Goal: Information Seeking & Learning: Learn about a topic

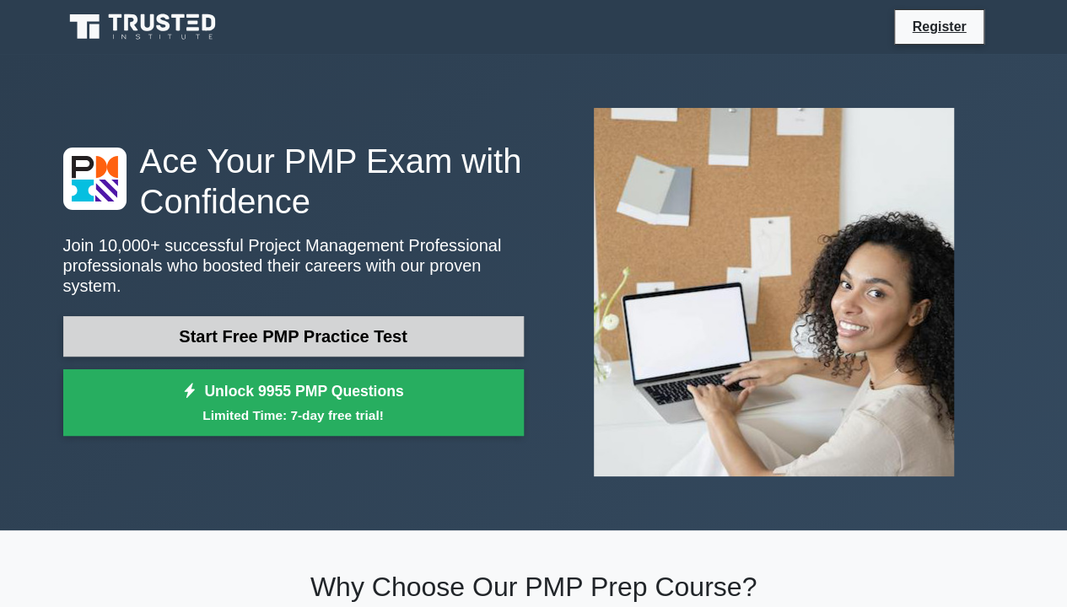
drag, startPoint x: 0, startPoint y: 0, endPoint x: 251, endPoint y: 332, distance: 416.7
click at [251, 332] on link "Start Free PMP Practice Test" at bounding box center [293, 336] width 461 height 40
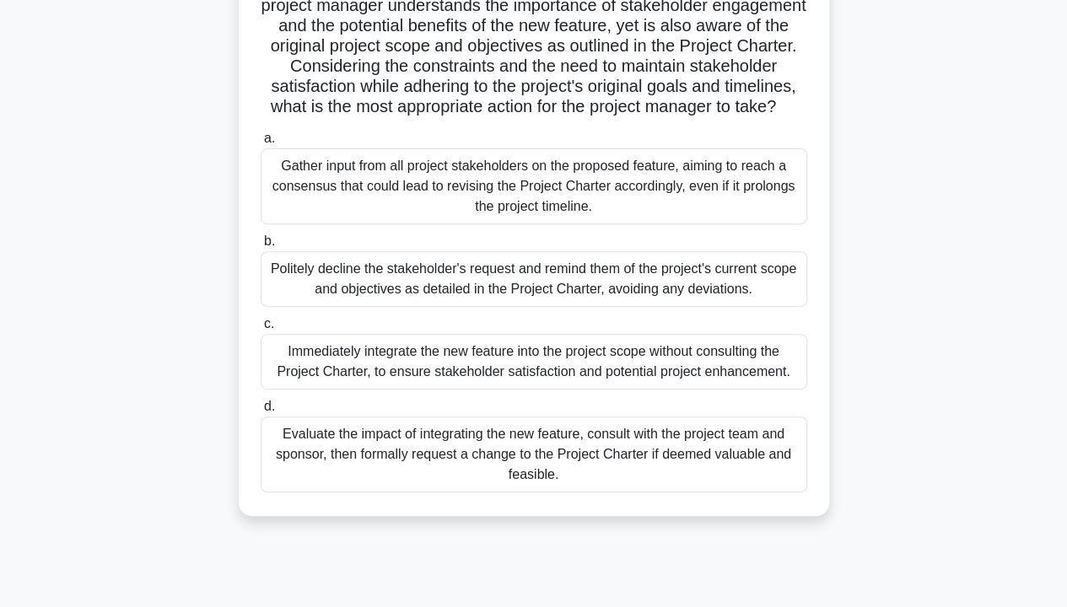
scroll to position [253, 0]
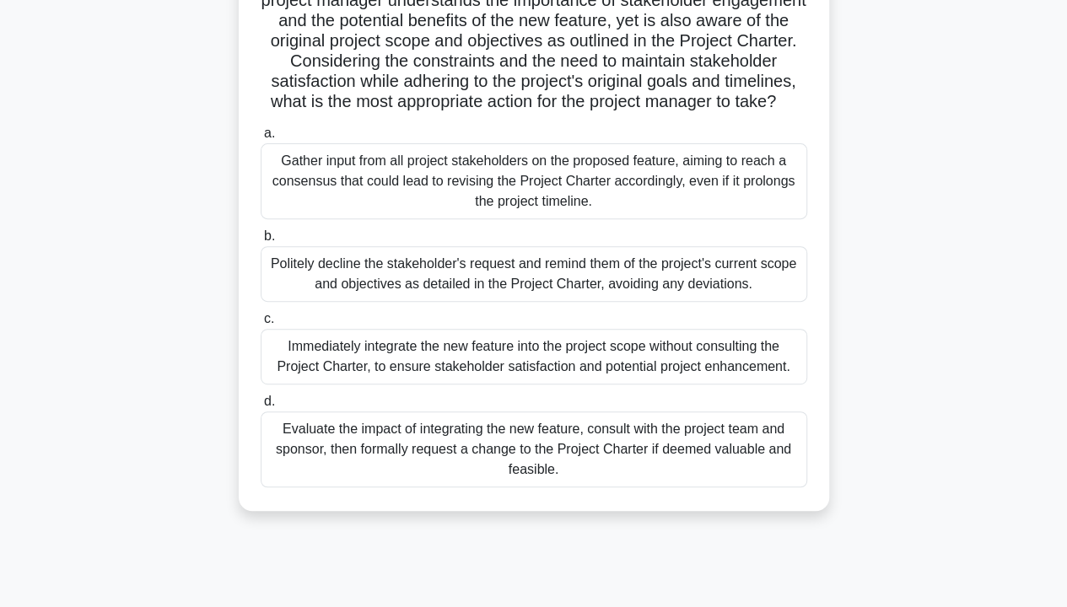
click at [307, 366] on div "Immediately integrate the new feature into the project scope without consulting…" at bounding box center [534, 357] width 547 height 56
click at [261, 325] on input "c. Immediately integrate the new feature into the project scope without consult…" at bounding box center [261, 319] width 0 height 11
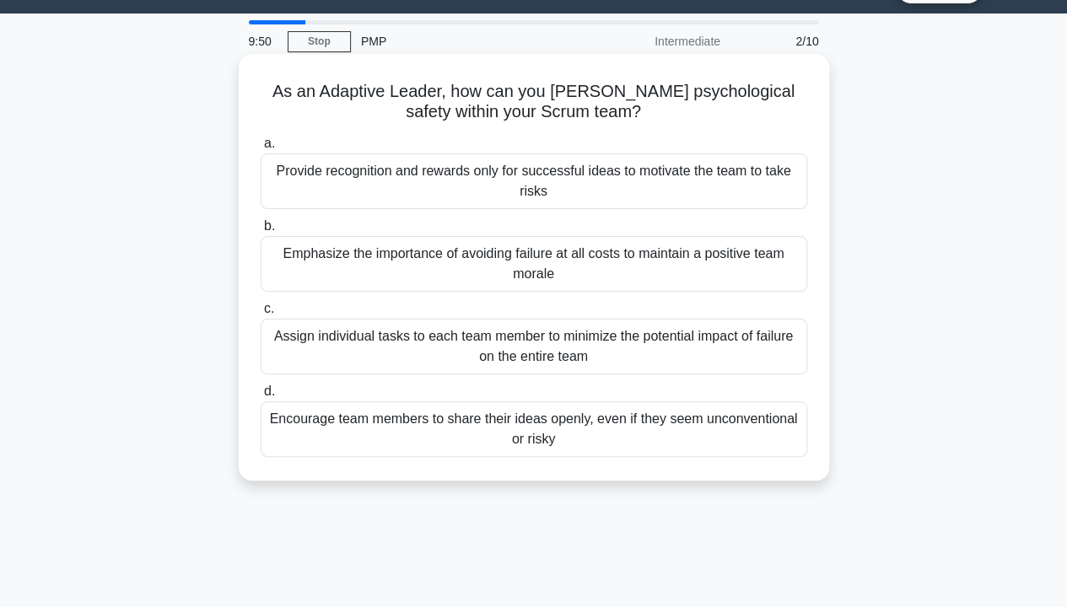
scroll to position [0, 0]
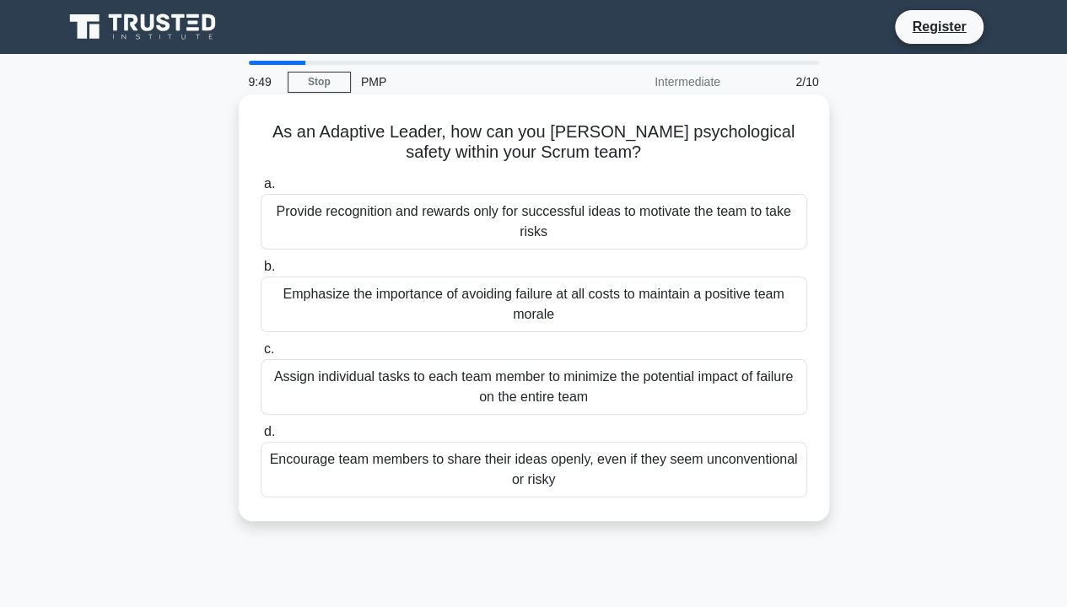
click at [364, 237] on div "Provide recognition and rewards only for successful ideas to motivate the team …" at bounding box center [534, 222] width 547 height 56
click at [261, 190] on input "a. Provide recognition and rewards only for successful ideas to motivate the te…" at bounding box center [261, 184] width 0 height 11
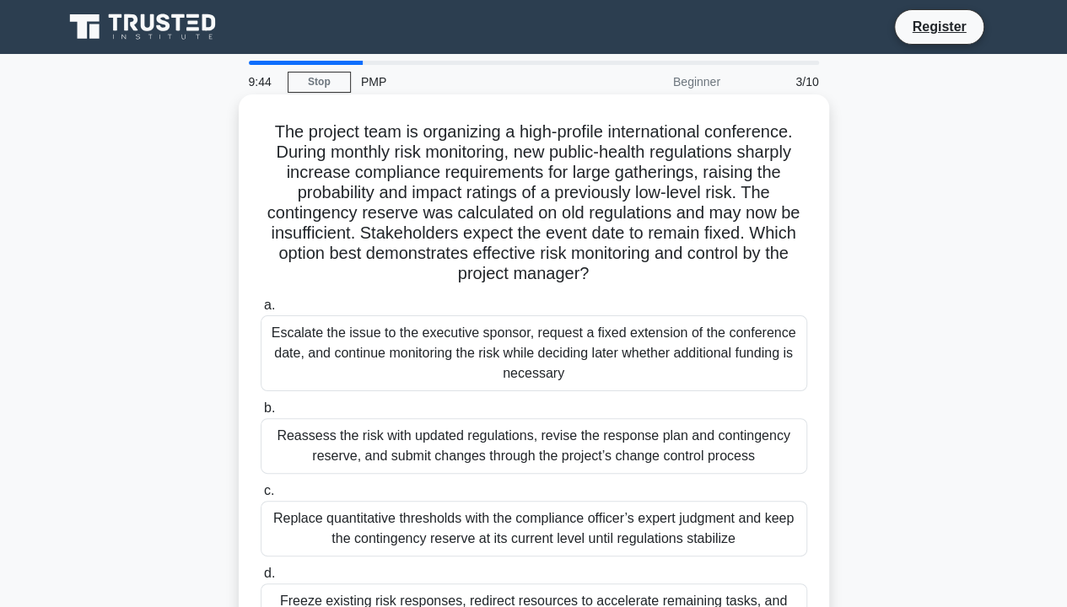
click at [343, 368] on div "Escalate the issue to the executive sponsor, request a fixed extension of the c…" at bounding box center [534, 354] width 547 height 76
click at [261, 311] on input "a. Escalate the issue to the executive sponsor, request a fixed extension of th…" at bounding box center [261, 305] width 0 height 11
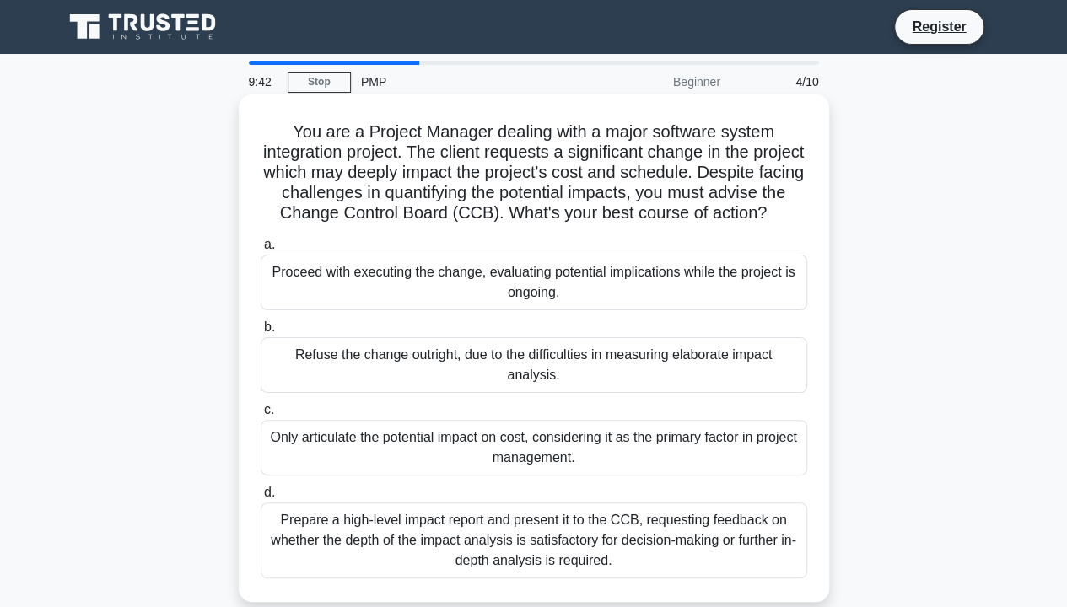
click at [347, 308] on div "Proceed with executing the change, evaluating potential implications while the …" at bounding box center [534, 283] width 547 height 56
click at [261, 251] on input "a. Proceed with executing the change, evaluating potential implications while t…" at bounding box center [261, 245] width 0 height 11
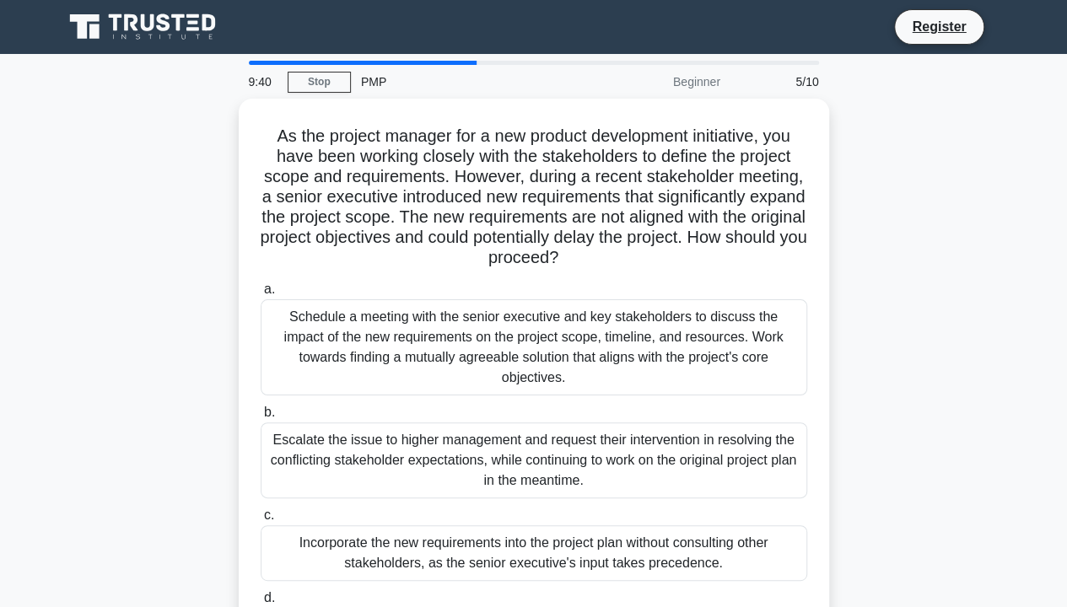
drag, startPoint x: 326, startPoint y: 548, endPoint x: 328, endPoint y: 491, distance: 56.5
click at [326, 543] on div "Incorporate the new requirements into the project plan without consulting other…" at bounding box center [534, 554] width 547 height 56
click at [261, 521] on input "c. Incorporate the new requirements into the project plan without consulting ot…" at bounding box center [261, 515] width 0 height 11
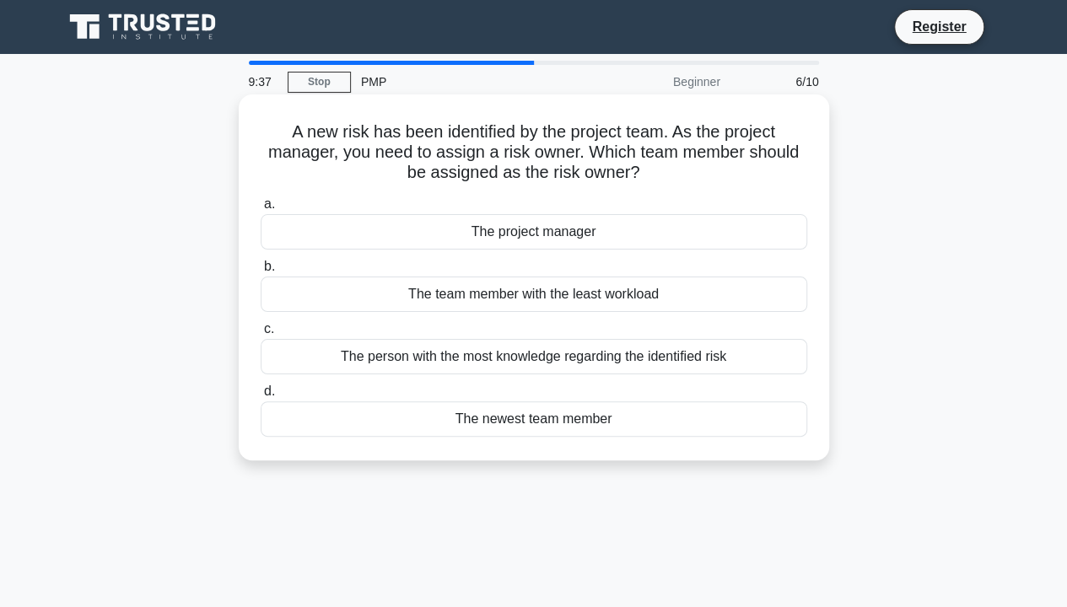
click at [629, 232] on div "The project manager" at bounding box center [534, 231] width 547 height 35
click at [261, 210] on input "a. The project manager" at bounding box center [261, 204] width 0 height 11
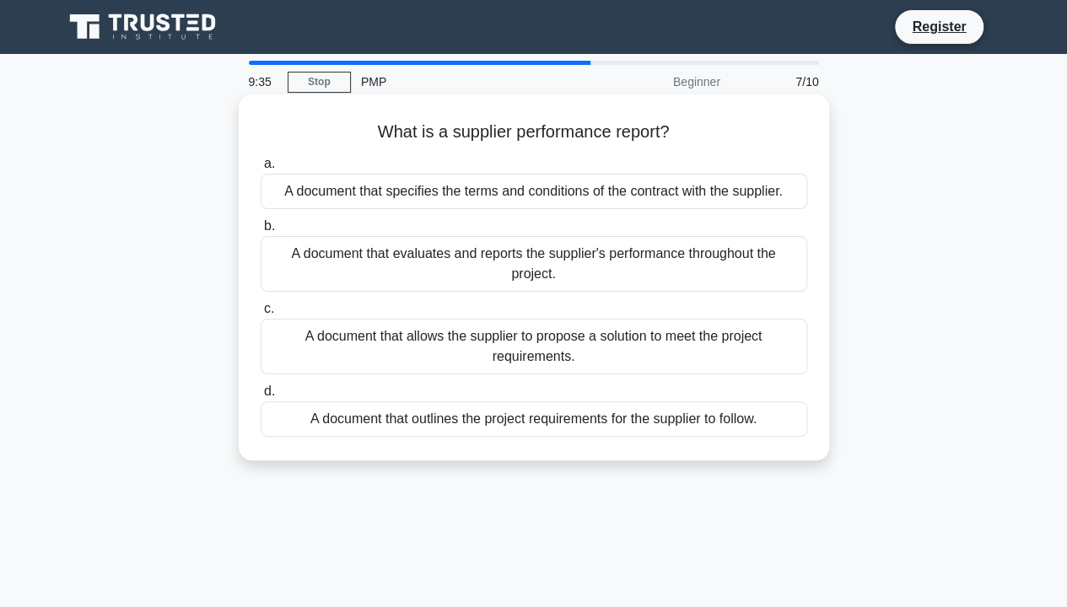
click at [484, 420] on div "A document that outlines the project requirements for the supplier to follow." at bounding box center [534, 419] width 547 height 35
click at [261, 397] on input "d. A document that outlines the project requirements for the supplier to follow." at bounding box center [261, 391] width 0 height 11
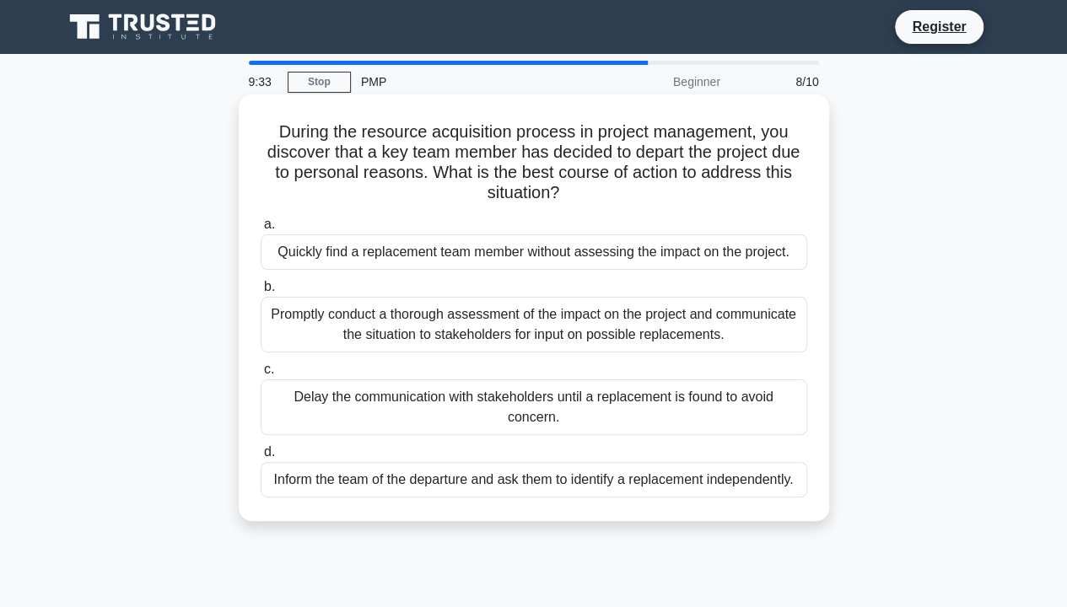
click at [339, 263] on div "Quickly find a replacement team member without assessing the impact on the proj…" at bounding box center [534, 252] width 547 height 35
click at [261, 230] on input "a. Quickly find a replacement team member without assessing the impact on the p…" at bounding box center [261, 224] width 0 height 11
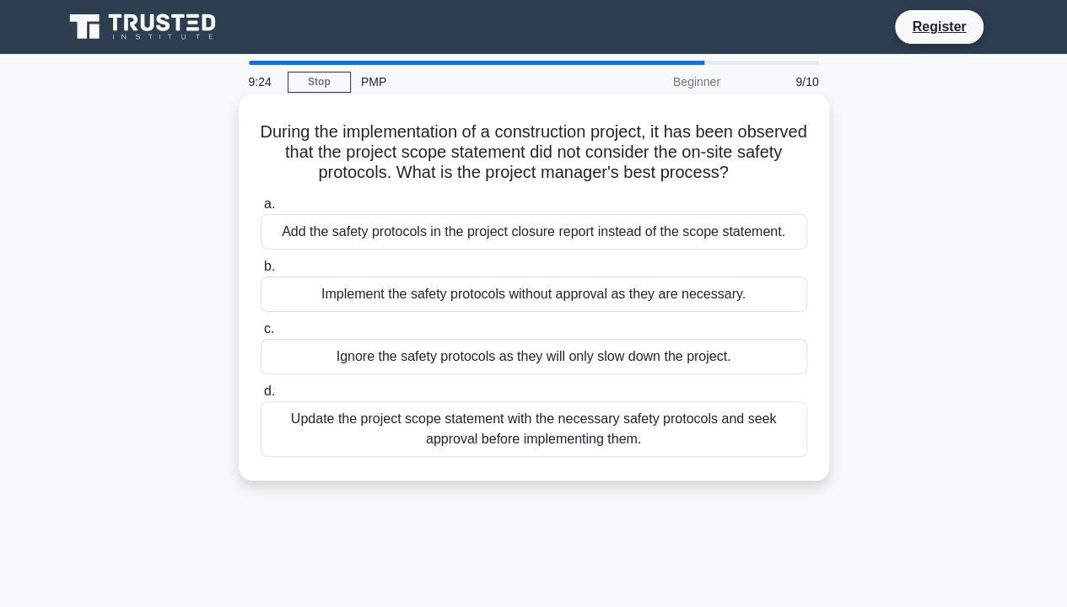
click at [319, 235] on div "Add the safety protocols in the project closure report instead of the scope sta…" at bounding box center [534, 231] width 547 height 35
click at [261, 210] on input "a. Add the safety protocols in the project closure report instead of the scope …" at bounding box center [261, 204] width 0 height 11
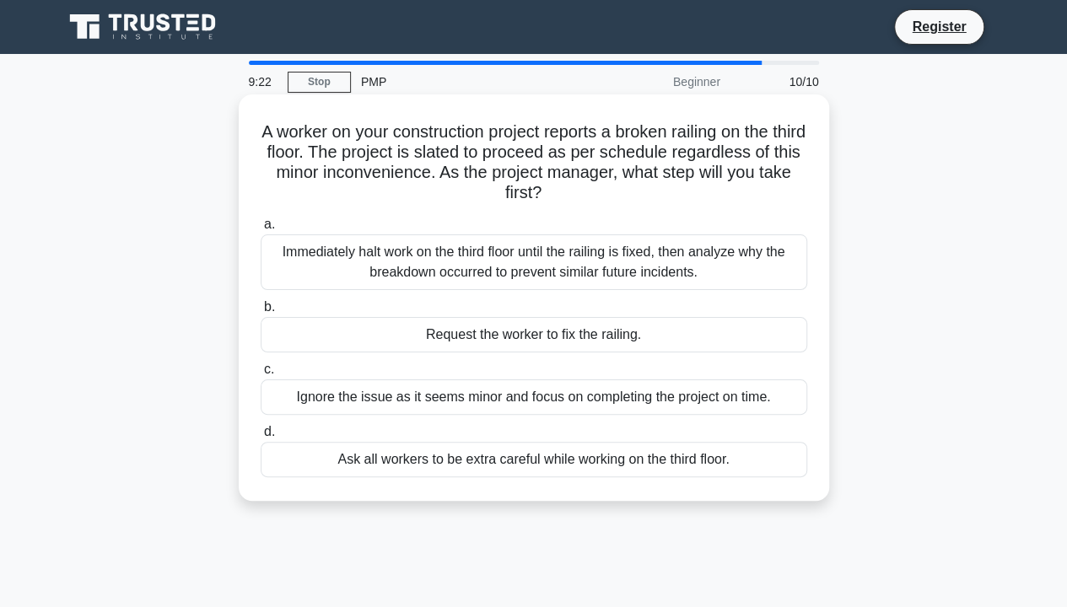
click at [362, 336] on div "Request the worker to fix the railing." at bounding box center [534, 334] width 547 height 35
click at [261, 313] on input "b. Request the worker to fix the railing." at bounding box center [261, 307] width 0 height 11
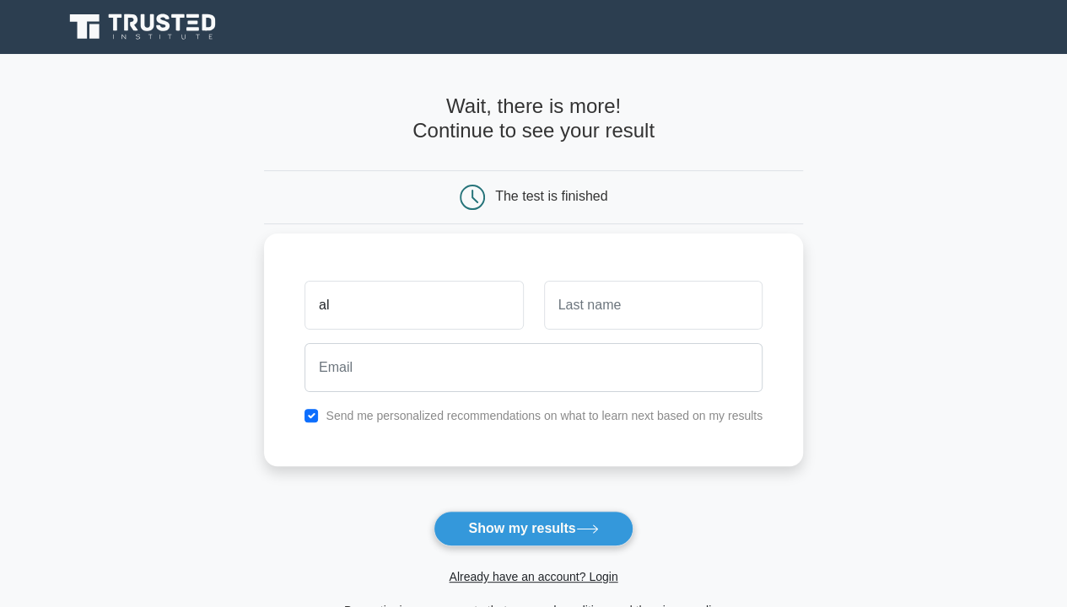
type input "a"
type input "jerry"
click at [434, 511] on button "Show my results" at bounding box center [533, 528] width 199 height 35
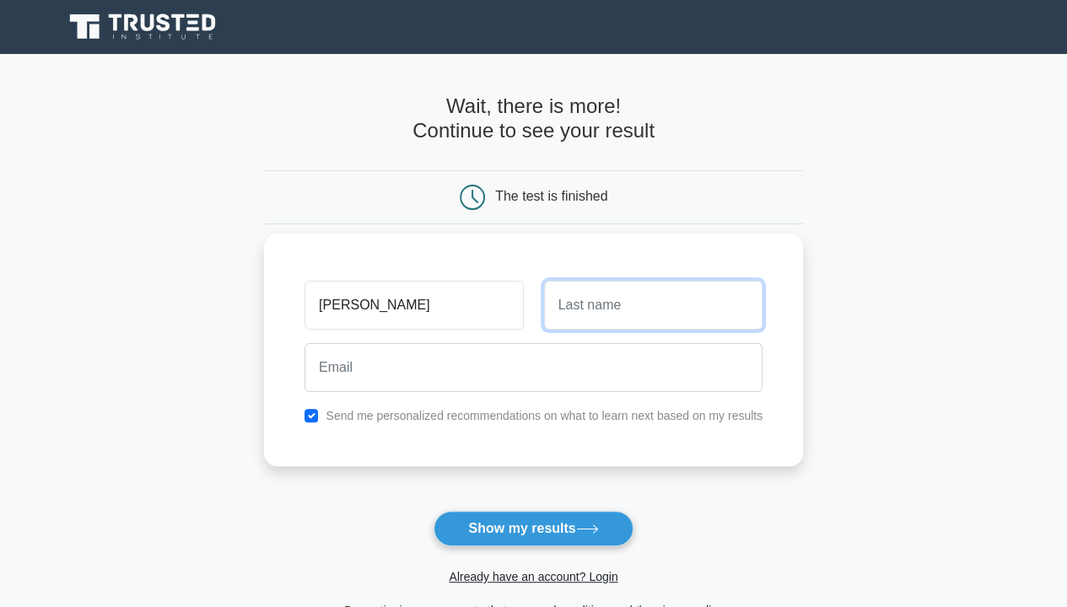
type input "e"
type input "bekasi"
click at [434, 511] on button "Show my results" at bounding box center [533, 528] width 199 height 35
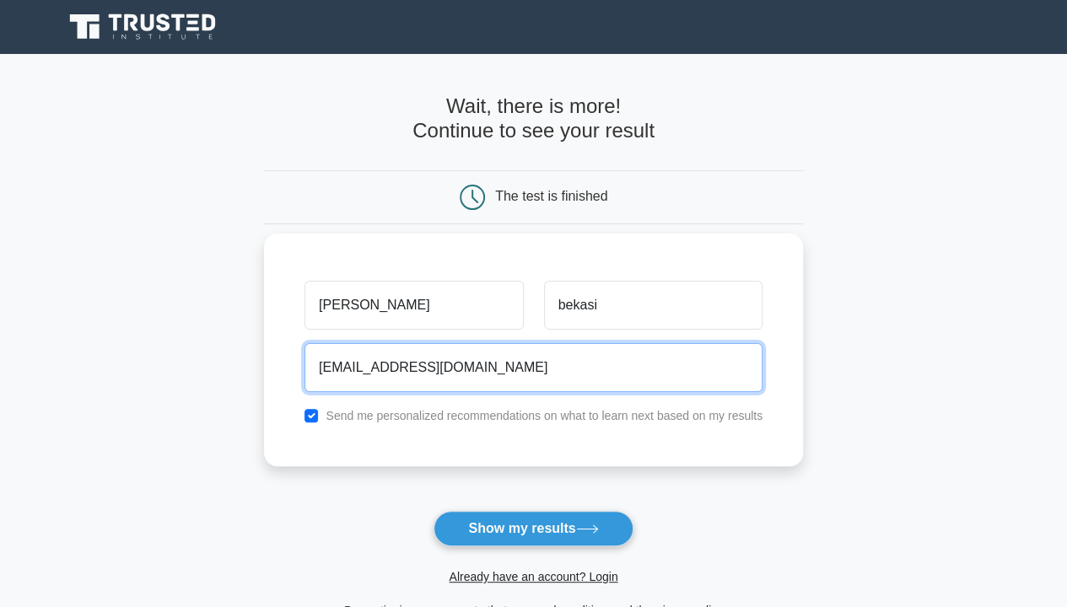
type input "saidanalby@gmail.com"
click at [434, 511] on button "Show my results" at bounding box center [533, 528] width 199 height 35
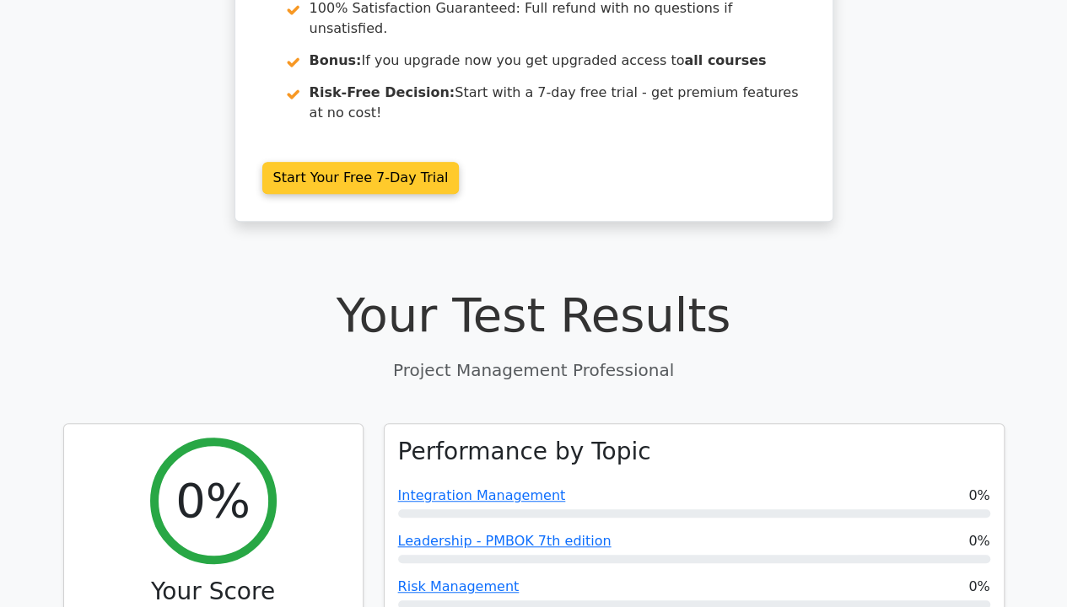
scroll to position [422, 0]
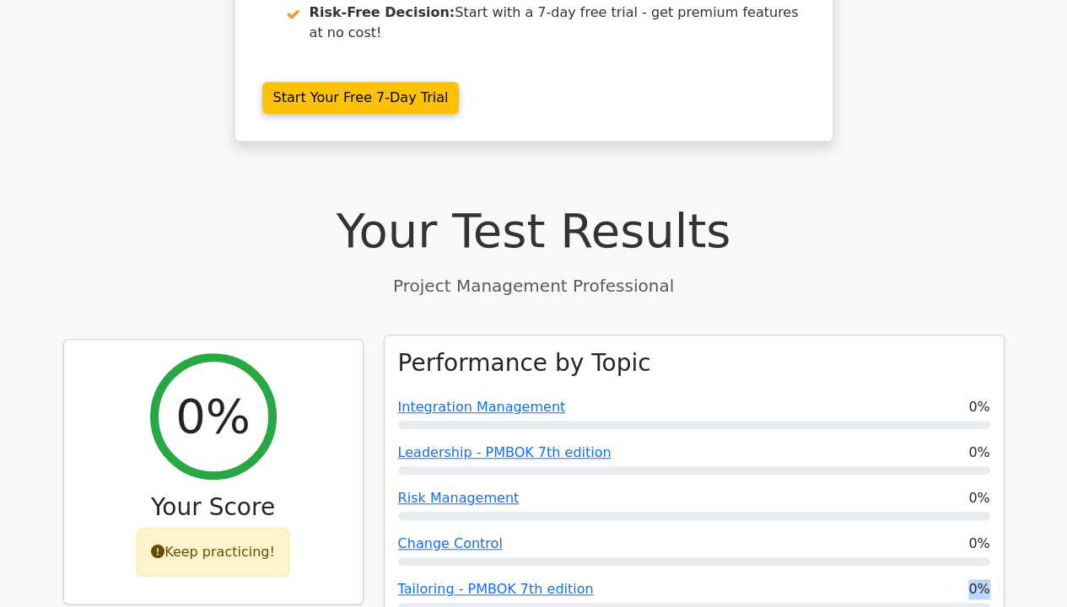
drag, startPoint x: 582, startPoint y: 507, endPoint x: 594, endPoint y: 481, distance: 28.7
click at [583, 580] on div "Tailoring - PMBOK 7th edition 0%" at bounding box center [694, 596] width 592 height 32
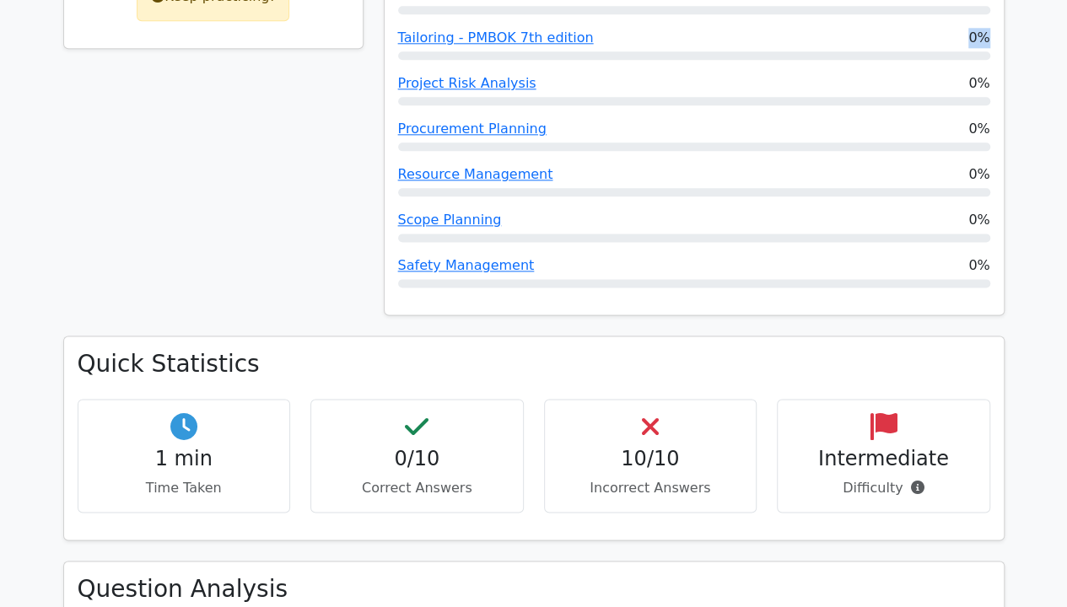
scroll to position [1012, 0]
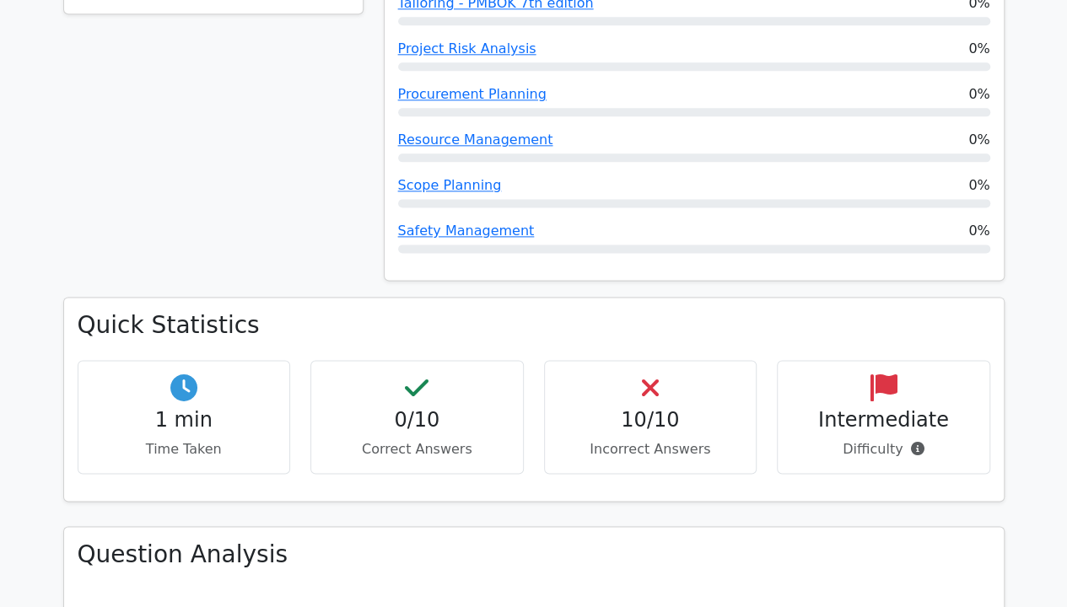
click at [211, 360] on div "1 min Time Taken" at bounding box center [184, 417] width 213 height 114
click at [215, 440] on p "Time Taken" at bounding box center [184, 450] width 185 height 20
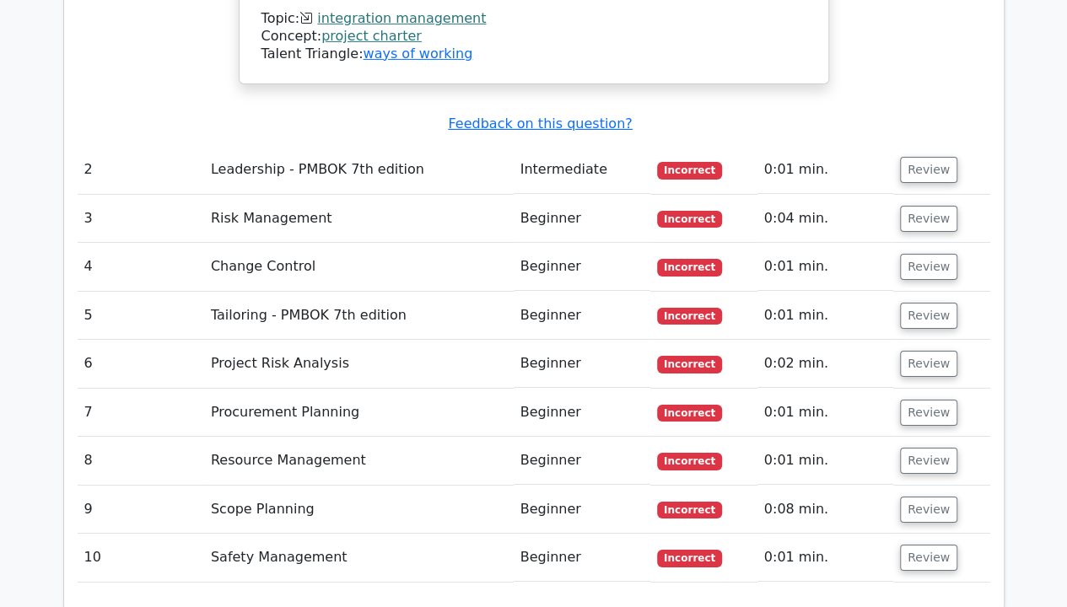
scroll to position [2713, 0]
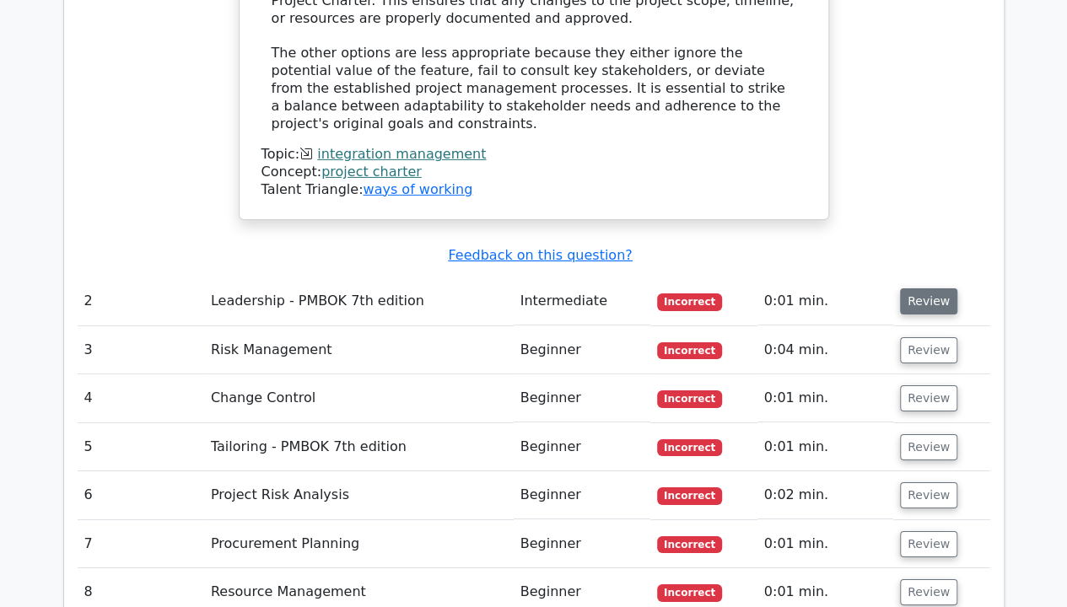
click at [918, 289] on button "Review" at bounding box center [928, 302] width 57 height 26
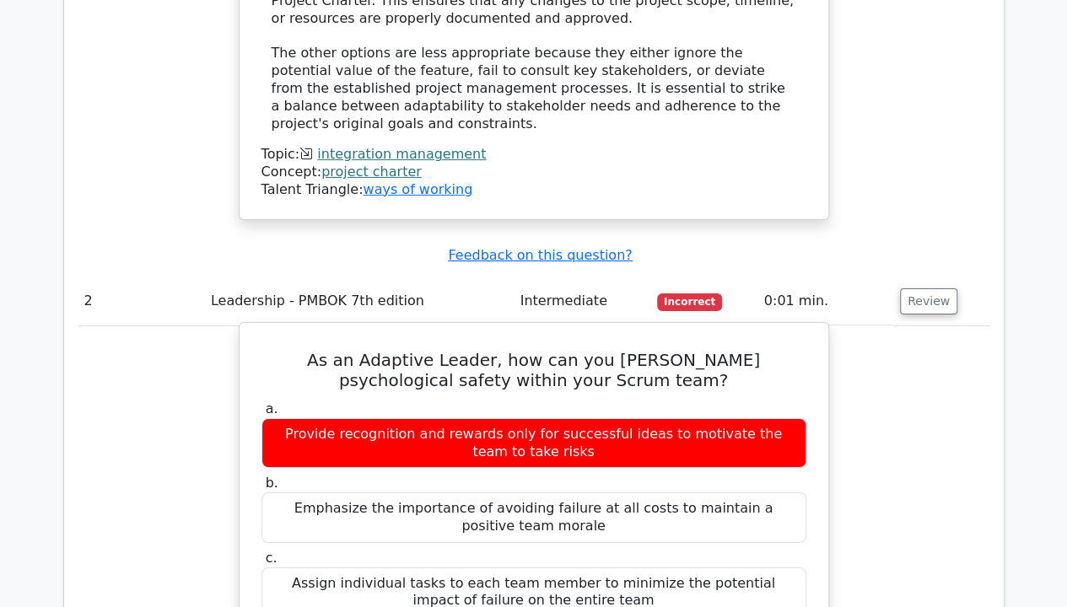
click at [354, 493] on div "Emphasize the importance of avoiding failure at all costs to maintain a positiv…" at bounding box center [534, 518] width 545 height 51
click at [390, 418] on div "Provide recognition and rewards only for successful ideas to motivate the team …" at bounding box center [534, 443] width 545 height 51
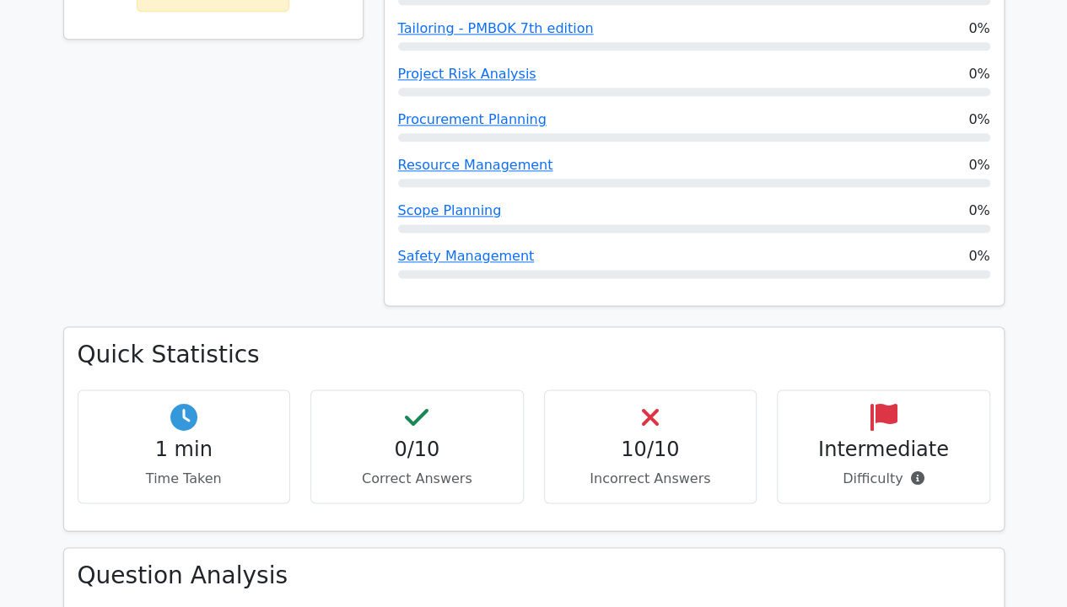
scroll to position [1195, 0]
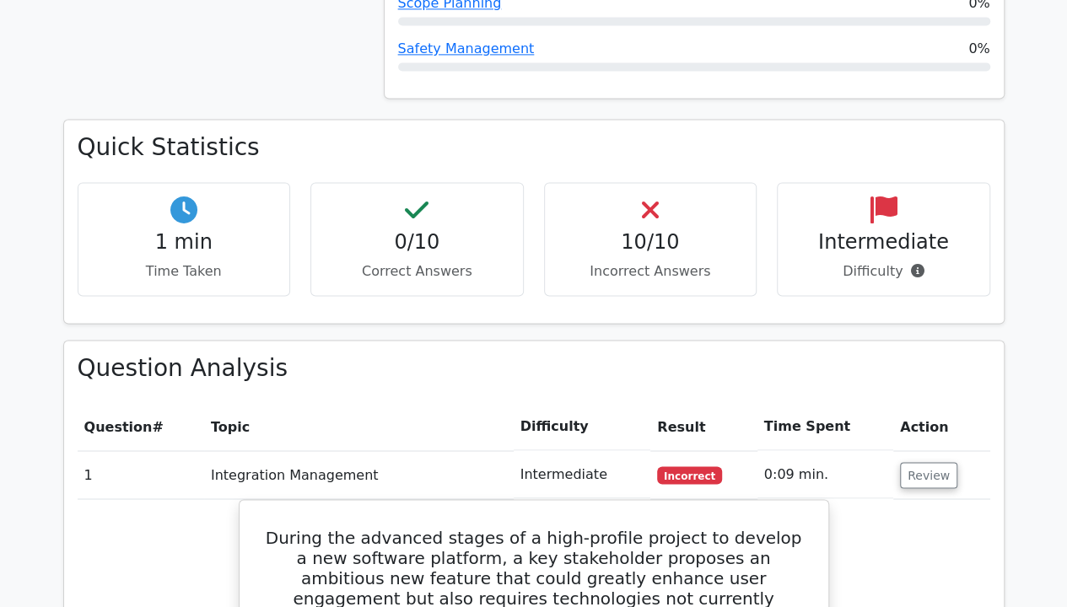
click at [904, 402] on th "Action" at bounding box center [941, 426] width 97 height 48
drag, startPoint x: 366, startPoint y: 378, endPoint x: 354, endPoint y: 376, distance: 11.9
click at [364, 450] on td "Integration Management" at bounding box center [359, 474] width 310 height 48
drag, startPoint x: 331, startPoint y: 380, endPoint x: 310, endPoint y: 389, distance: 22.3
click at [329, 450] on td "Integration Management" at bounding box center [359, 474] width 310 height 48
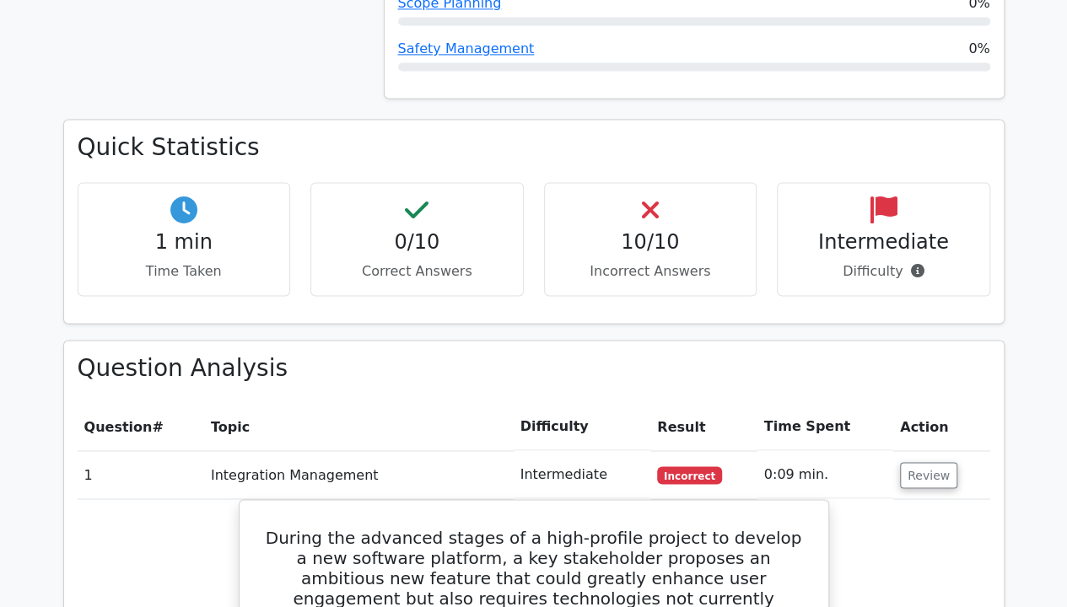
click at [303, 450] on td "Integration Management" at bounding box center [359, 474] width 310 height 48
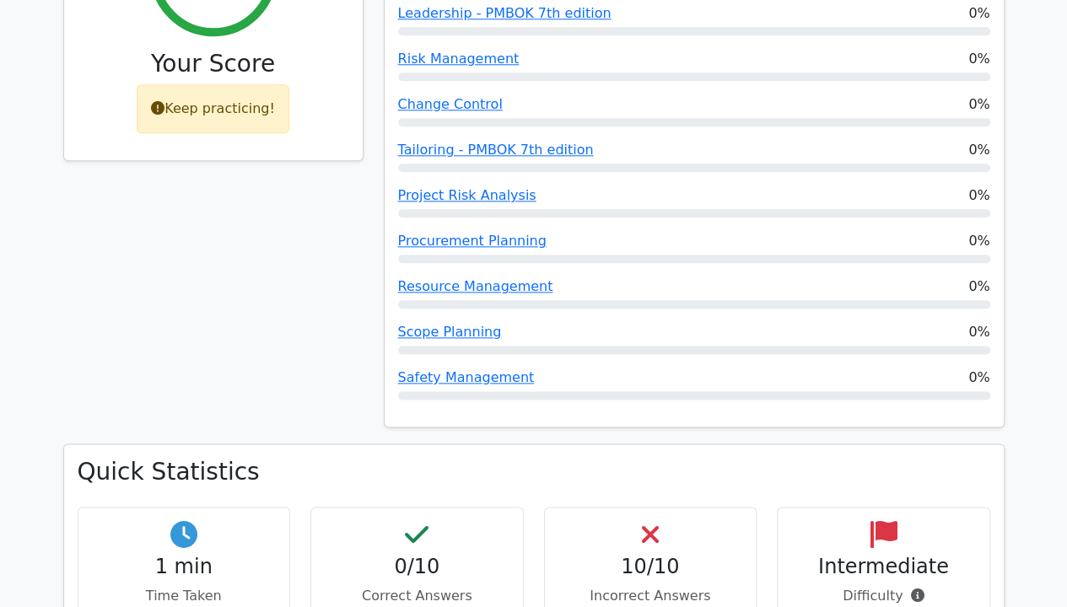
scroll to position [857, 0]
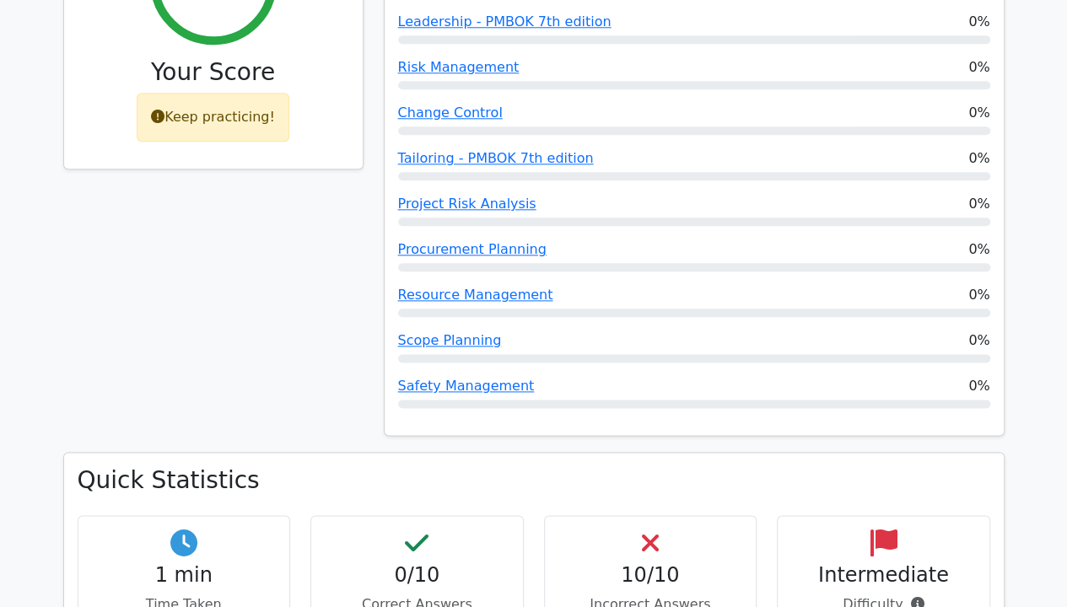
click at [414, 530] on icon at bounding box center [417, 543] width 24 height 27
drag, startPoint x: 418, startPoint y: 486, endPoint x: 324, endPoint y: 496, distance: 94.2
click at [411, 564] on h4 "0/10" at bounding box center [417, 576] width 185 height 24
drag, startPoint x: 256, startPoint y: 486, endPoint x: 245, endPoint y: 484, distance: 11.9
click at [245, 564] on h4 "1 min" at bounding box center [184, 576] width 185 height 24
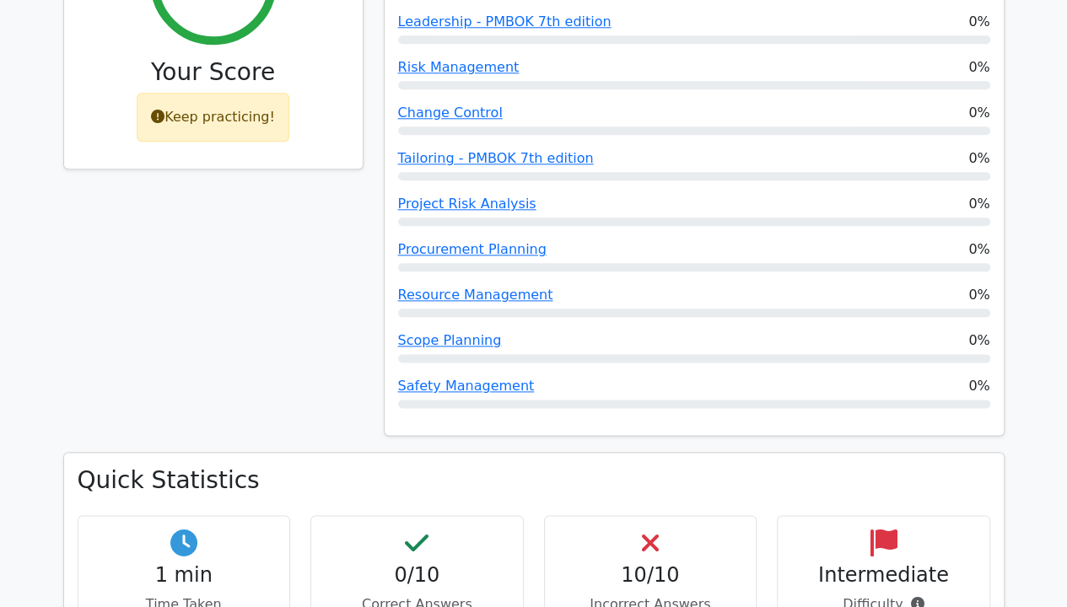
click at [245, 564] on h4 "1 min" at bounding box center [184, 576] width 185 height 24
click at [240, 564] on h4 "1 min" at bounding box center [184, 576] width 185 height 24
click at [235, 564] on h4 "1 min" at bounding box center [184, 576] width 185 height 24
click at [237, 515] on div "1 min Time Taken" at bounding box center [184, 572] width 213 height 114
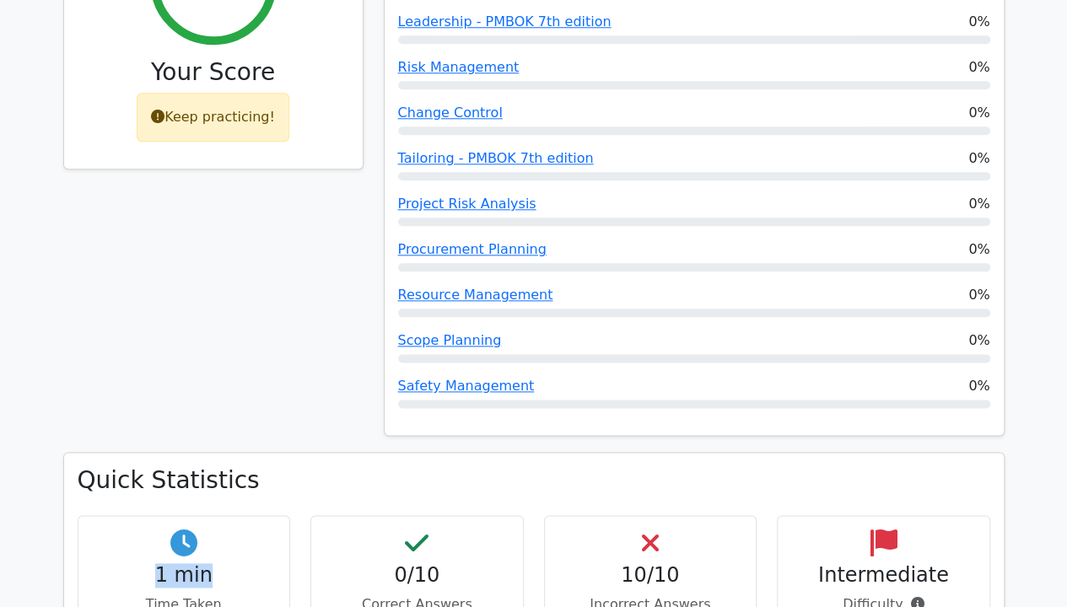
click at [237, 515] on div "1 min Time Taken" at bounding box center [184, 572] width 213 height 114
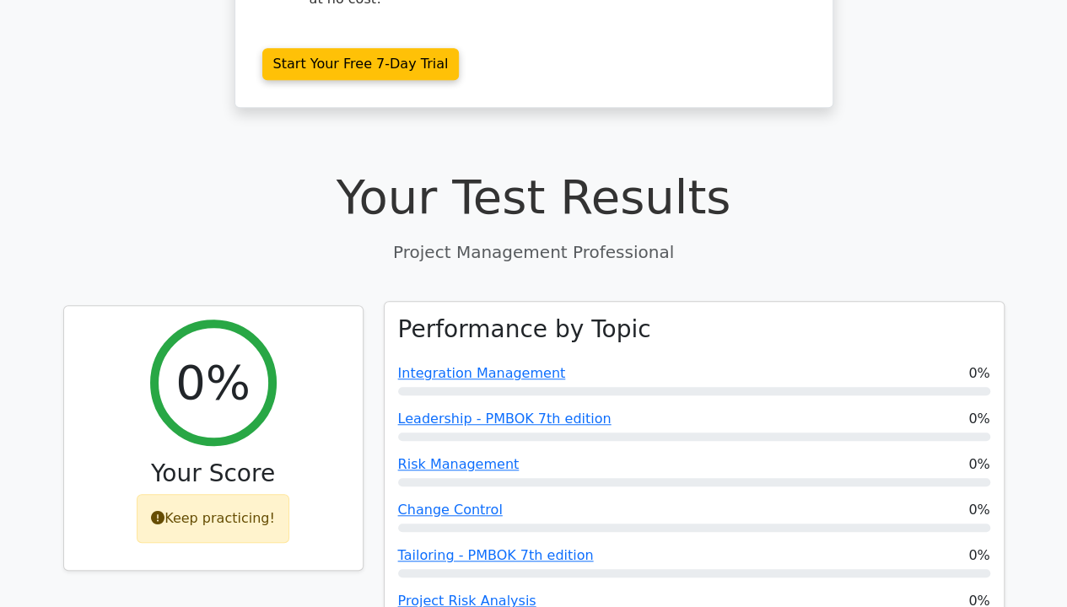
scroll to position [520, 0]
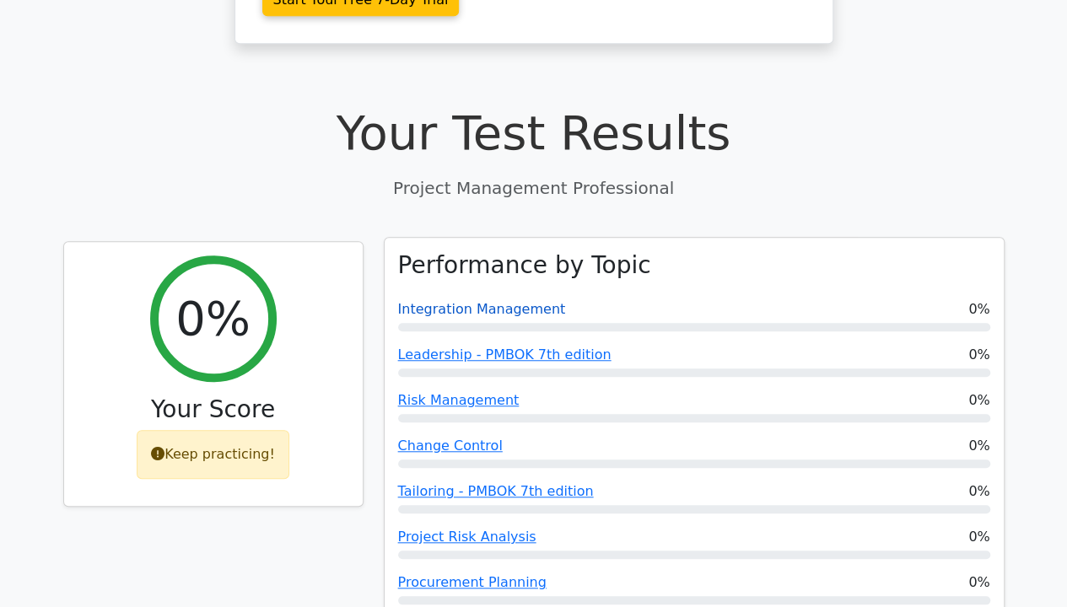
click at [489, 301] on link "Integration Management" at bounding box center [482, 309] width 168 height 16
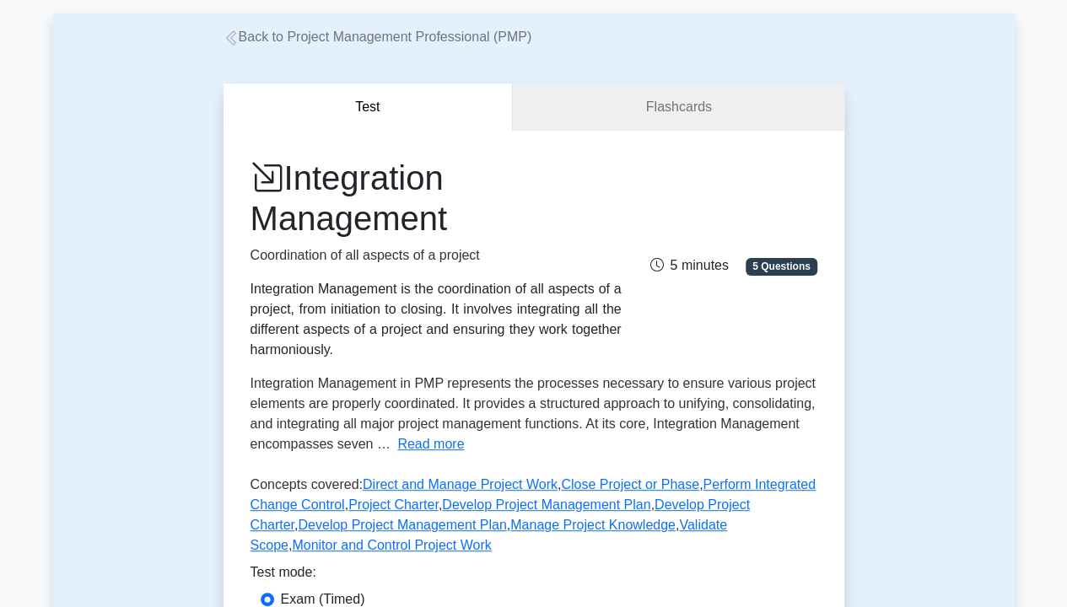
scroll to position [422, 0]
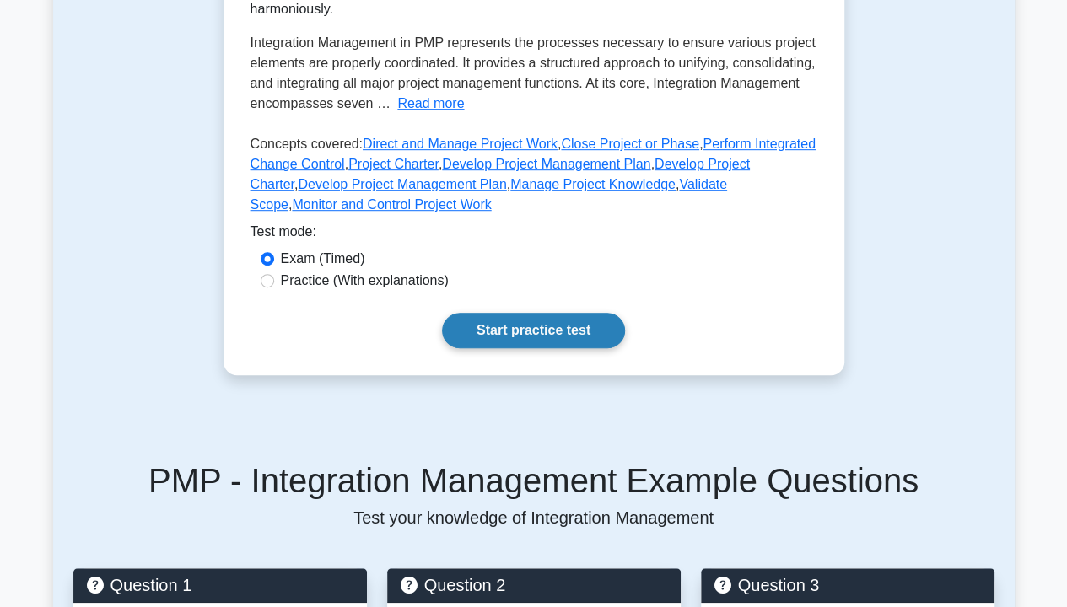
click at [547, 338] on link "Start practice test" at bounding box center [533, 330] width 183 height 35
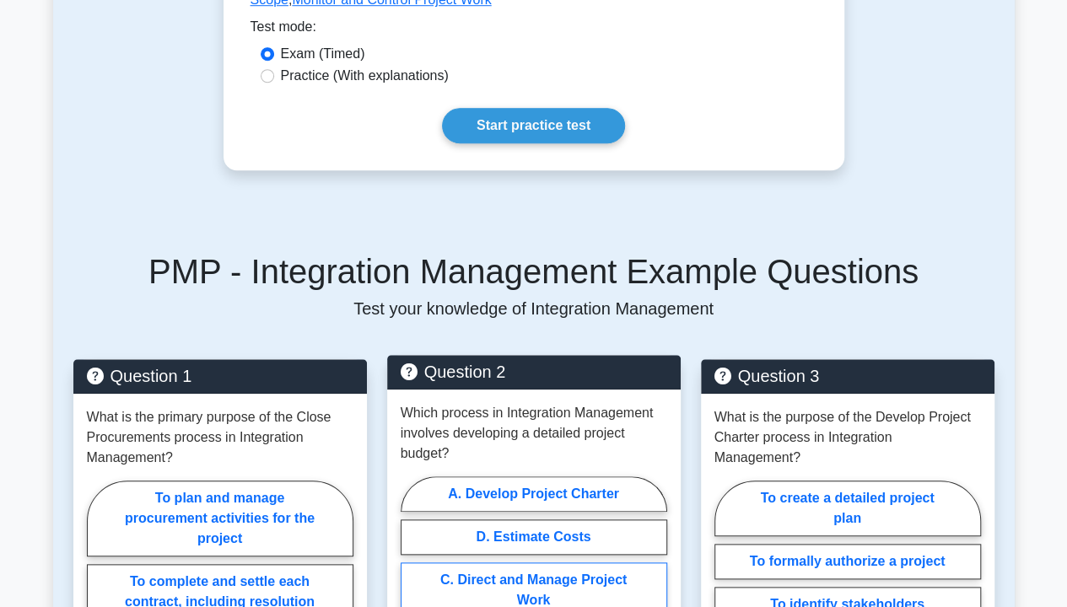
scroll to position [844, 0]
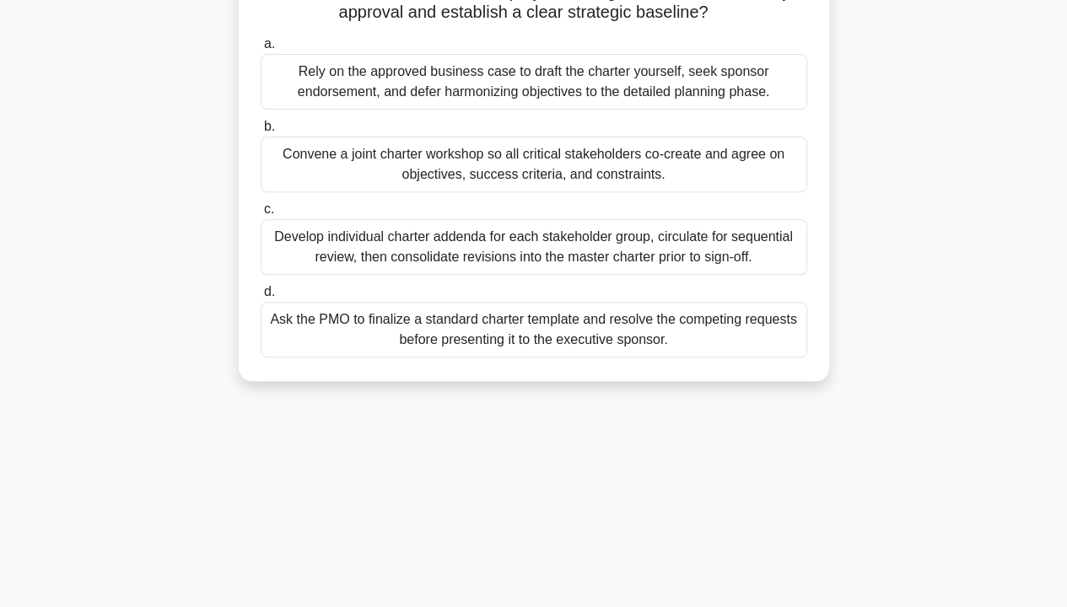
scroll to position [135, 0]
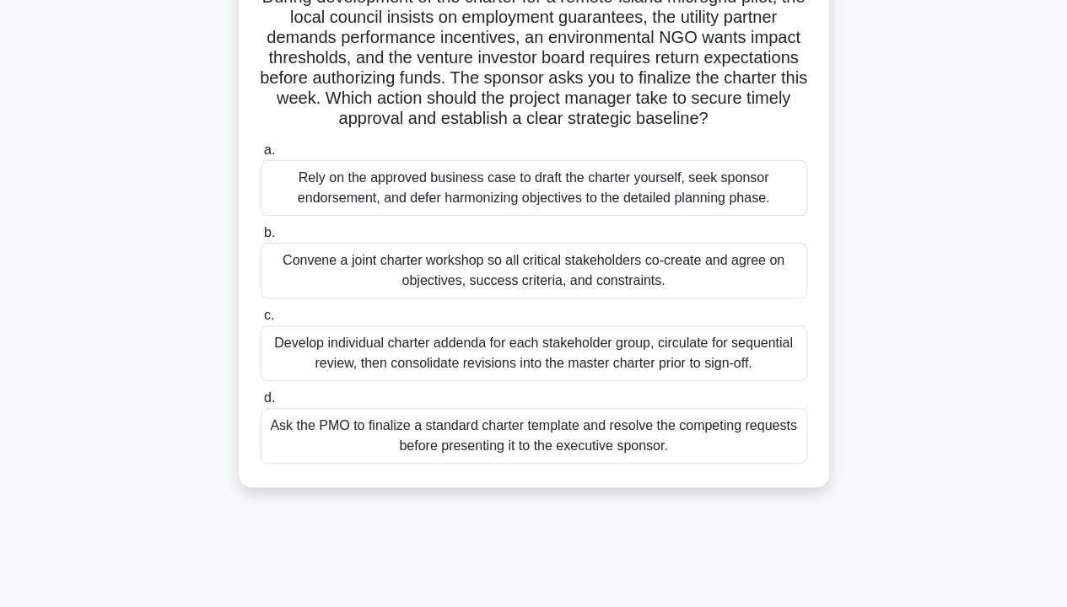
click at [408, 180] on div "Rely on the approved business case to draft the charter yourself, seek sponsor …" at bounding box center [534, 188] width 547 height 56
click at [261, 156] on input "a. Rely on the approved business case to draft the charter yourself, seek spons…" at bounding box center [261, 150] width 0 height 11
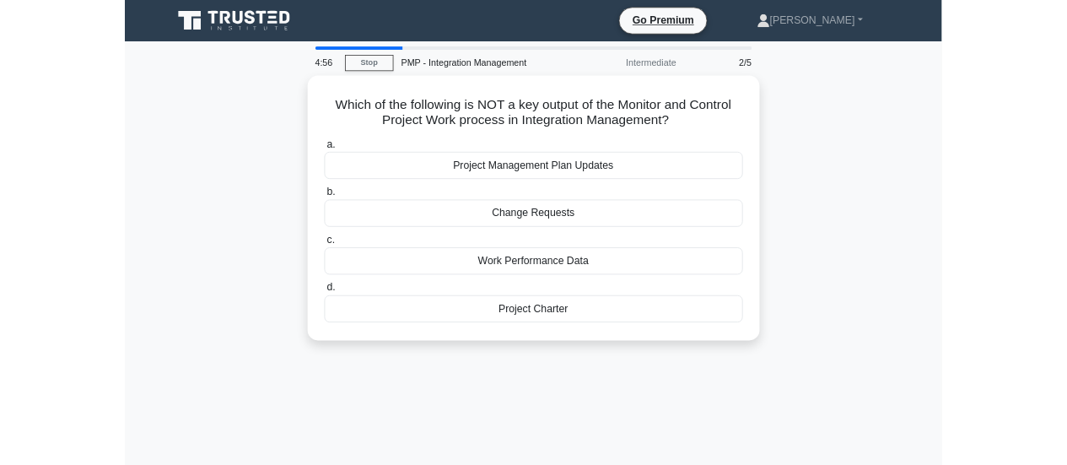
scroll to position [0, 0]
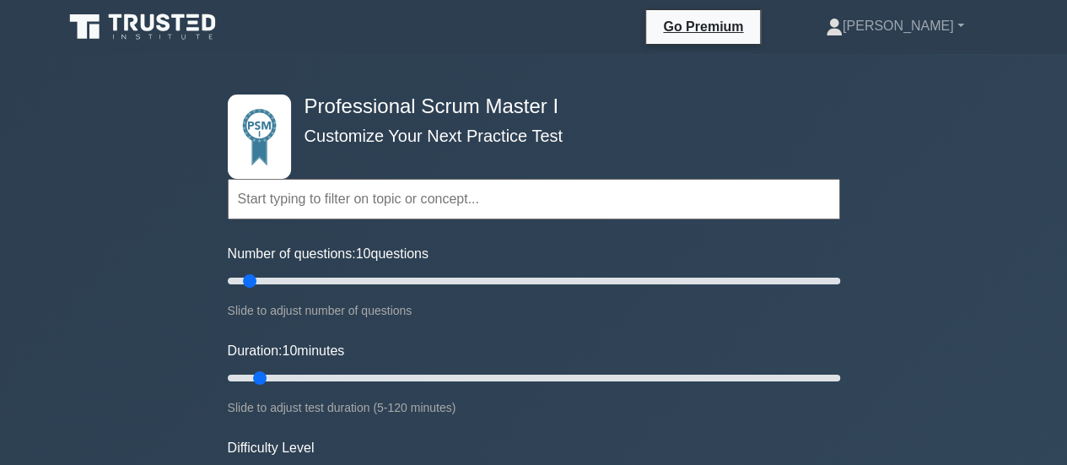
click at [494, 207] on input "text" at bounding box center [534, 199] width 612 height 40
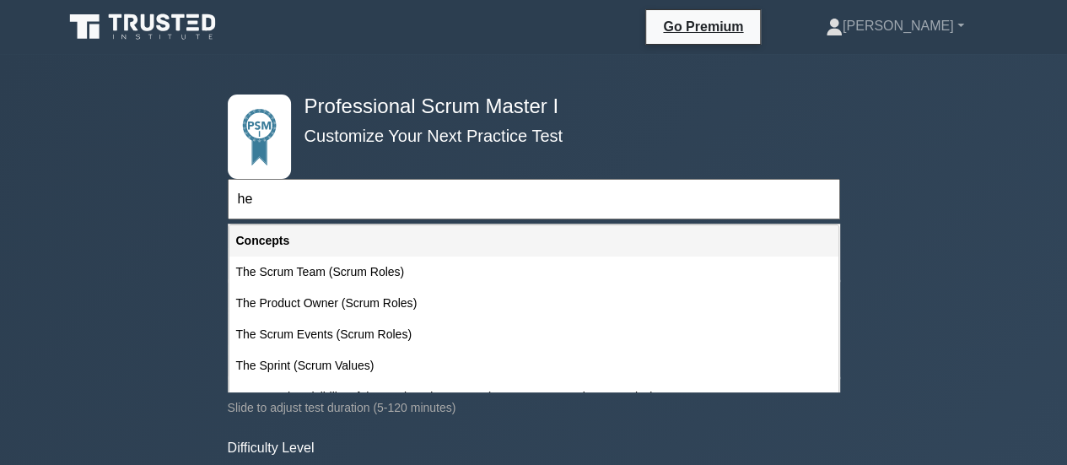
type input "h"
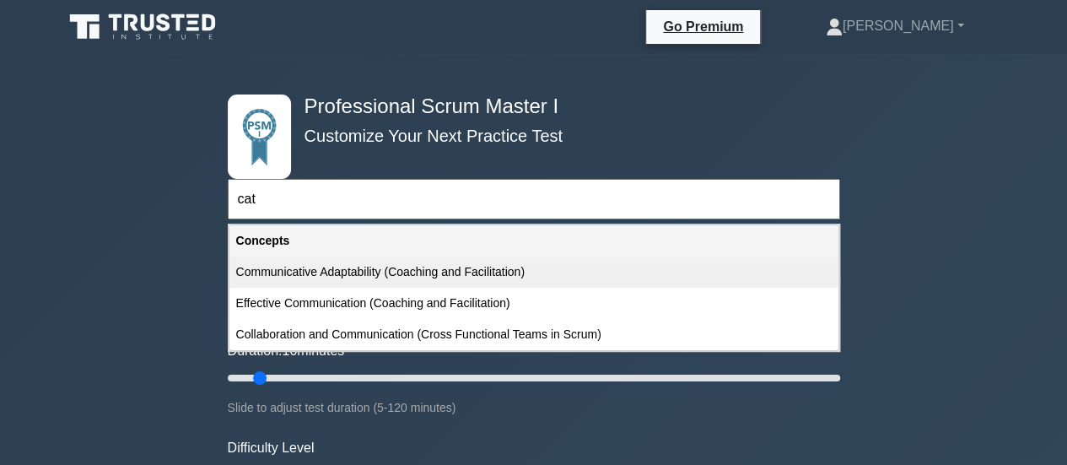
click at [563, 272] on div "Communicative Adaptability (Coaching and Facilitation)" at bounding box center [533, 271] width 609 height 31
type input "Communicative Adaptability (Coaching and Facilitation)"
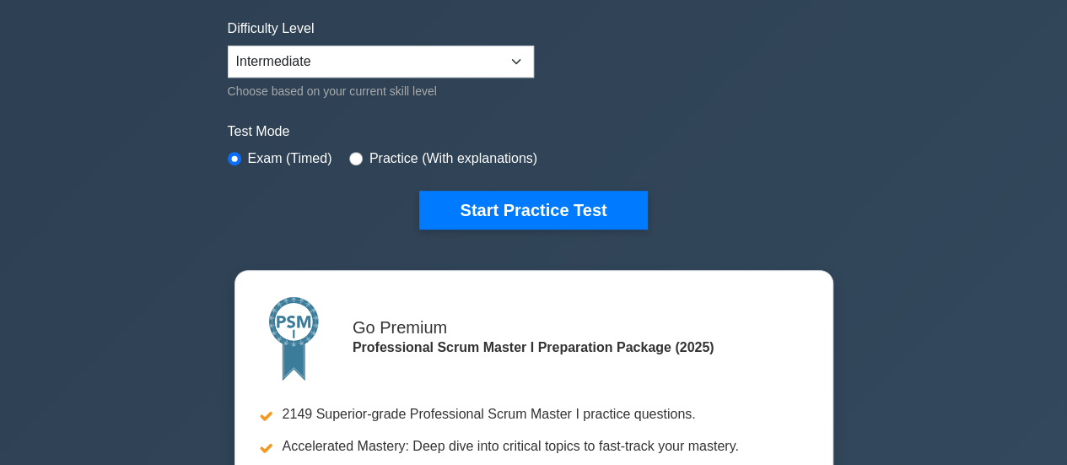
scroll to position [422, 0]
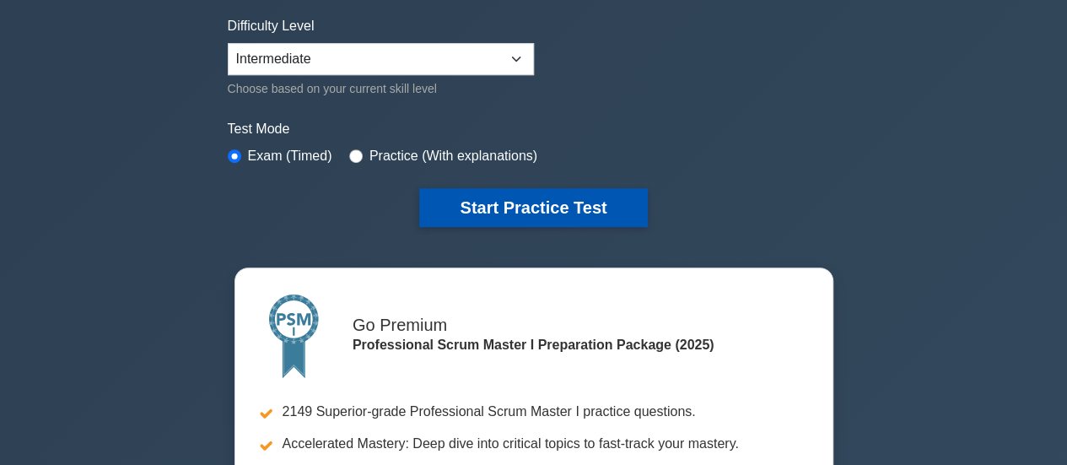
click at [542, 200] on button "Start Practice Test" at bounding box center [533, 207] width 228 height 39
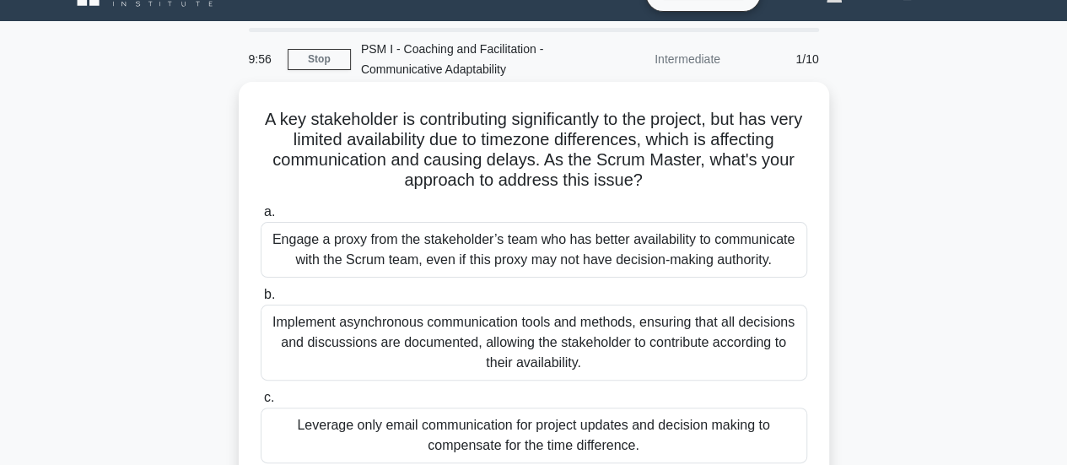
scroll to position [24, 0]
